Goal: Task Accomplishment & Management: Complete application form

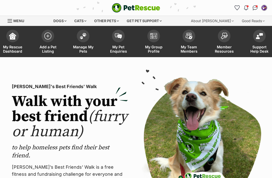
click at [44, 36] on img at bounding box center [47, 36] width 7 height 7
click at [45, 39] on span at bounding box center [48, 36] width 13 height 13
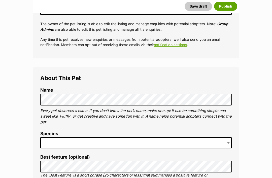
scroll to position [123, 0]
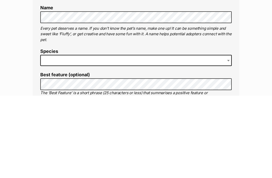
click at [48, 138] on span at bounding box center [136, 143] width 192 height 11
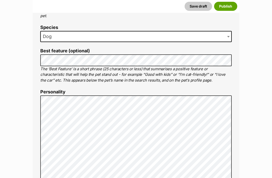
scroll to position [229, 0]
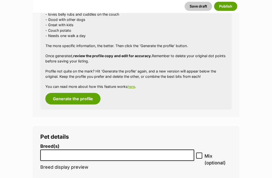
click at [67, 96] on button "Generate the profile" at bounding box center [72, 99] width 55 height 12
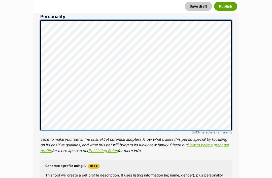
scroll to position [305, 0]
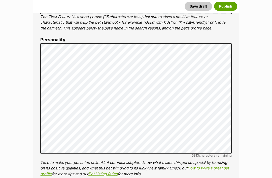
scroll to position [268, 0]
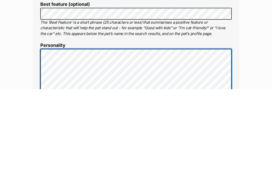
scroll to position [188, 0]
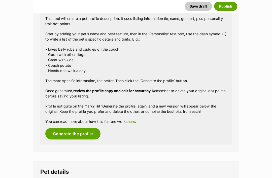
click at [78, 131] on button "Generate the profile" at bounding box center [72, 134] width 55 height 12
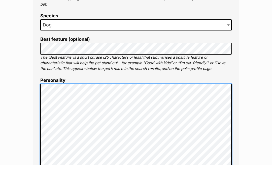
scroll to position [251, 0]
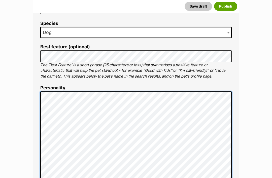
scroll to position [231, 0]
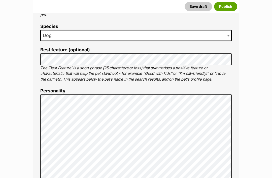
click at [58, 36] on span "Dog" at bounding box center [136, 35] width 192 height 11
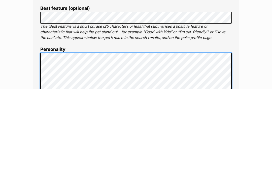
scroll to position [186, 0]
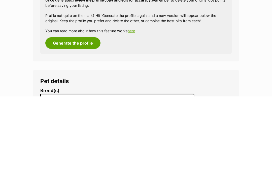
click at [64, 119] on button "Generate the profile" at bounding box center [72, 125] width 55 height 12
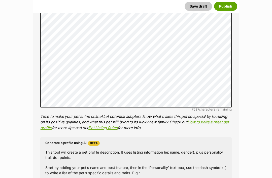
scroll to position [334, 0]
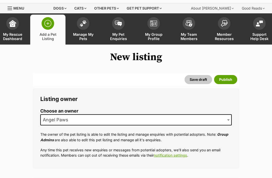
scroll to position [13, 0]
click at [80, 23] on img at bounding box center [83, 23] width 7 height 7
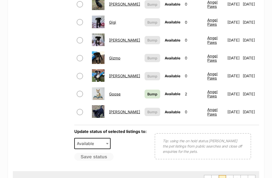
scroll to position [385, 0]
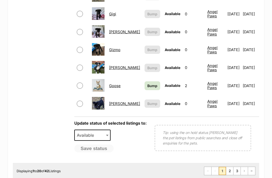
click at [230, 167] on link "2" at bounding box center [230, 171] width 7 height 8
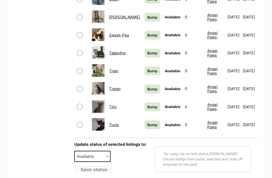
scroll to position [364, 0]
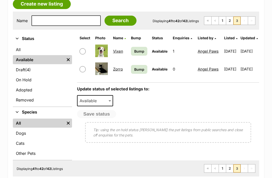
scroll to position [93, 0]
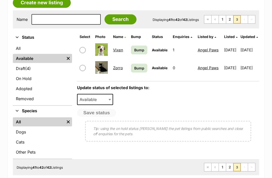
click at [230, 166] on link "2" at bounding box center [230, 167] width 7 height 8
click at [229, 163] on link "2" at bounding box center [230, 167] width 7 height 8
click at [230, 163] on link "2" at bounding box center [230, 167] width 7 height 8
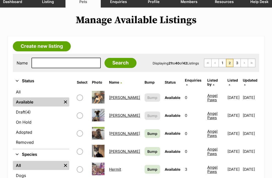
scroll to position [49, 0]
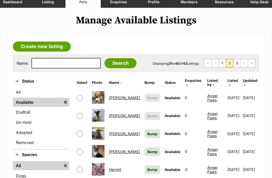
click at [219, 63] on link "Previous Page" at bounding box center [215, 64] width 7 height 8
click at [223, 63] on link "1" at bounding box center [222, 64] width 7 height 8
click at [224, 62] on link "1" at bounding box center [222, 64] width 7 height 8
click at [222, 61] on link "1" at bounding box center [222, 63] width 7 height 8
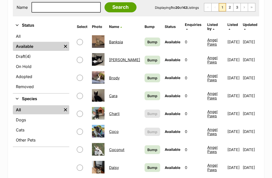
scroll to position [105, 0]
click at [229, 6] on link "2" at bounding box center [230, 8] width 7 height 8
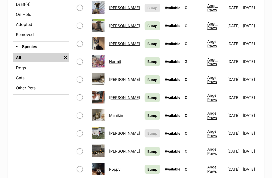
scroll to position [157, 0]
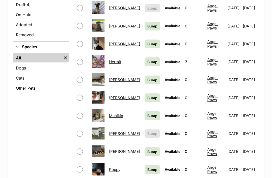
click at [116, 131] on link "[PERSON_NAME]" at bounding box center [124, 133] width 31 height 5
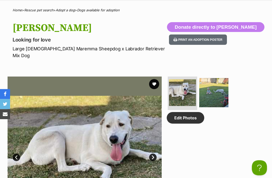
scroll to position [196, 0]
click at [212, 94] on img at bounding box center [214, 92] width 29 height 29
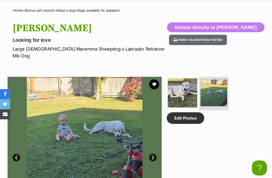
scroll to position [0, 0]
